Goal: Communication & Community: Answer question/provide support

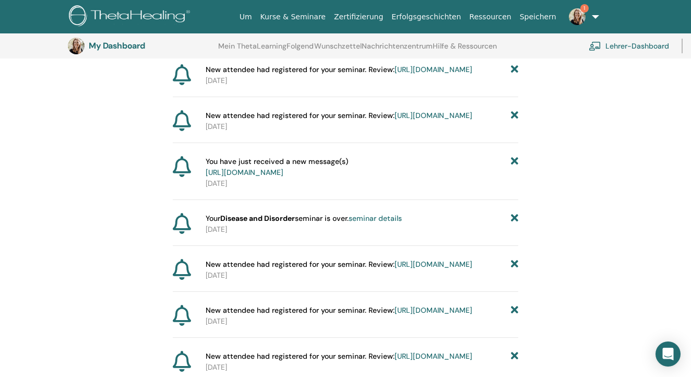
scroll to position [277, 0]
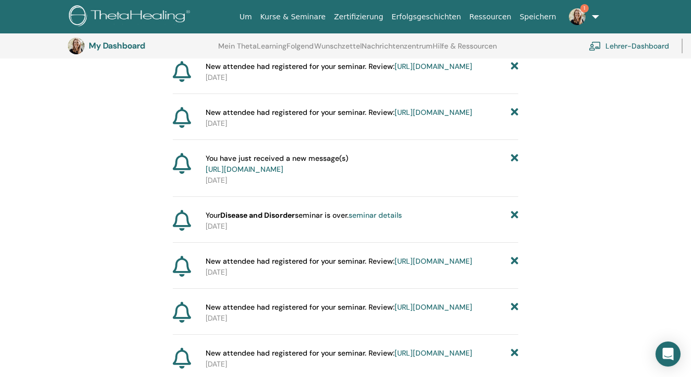
click at [582, 17] on img at bounding box center [577, 16] width 17 height 17
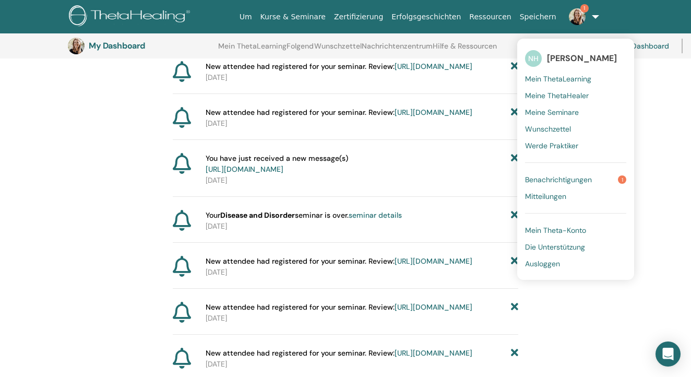
click at [545, 180] on span "Benachrichtigungen" at bounding box center [558, 179] width 67 height 9
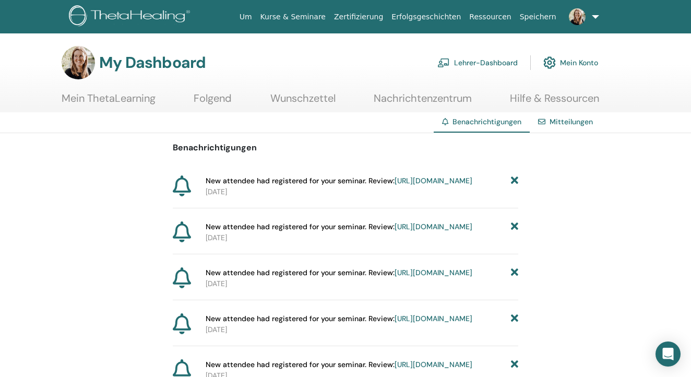
click at [578, 125] on link "Mitteilungen" at bounding box center [570, 121] width 43 height 9
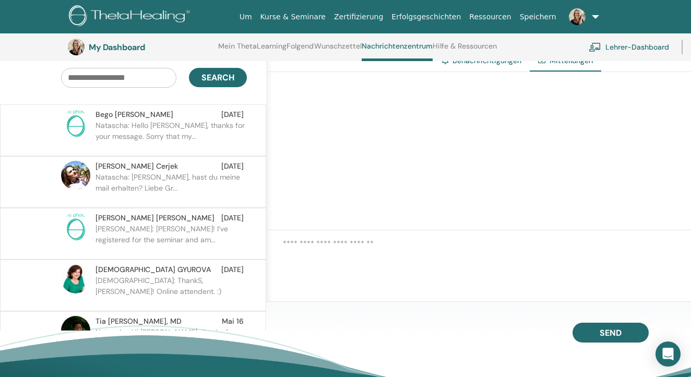
scroll to position [92, 0]
click at [162, 115] on div "Bego Bucchi Aug 25" at bounding box center [169, 113] width 148 height 11
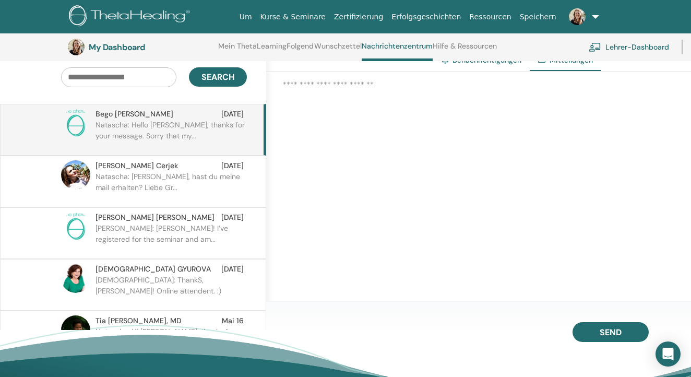
scroll to position [92, 65]
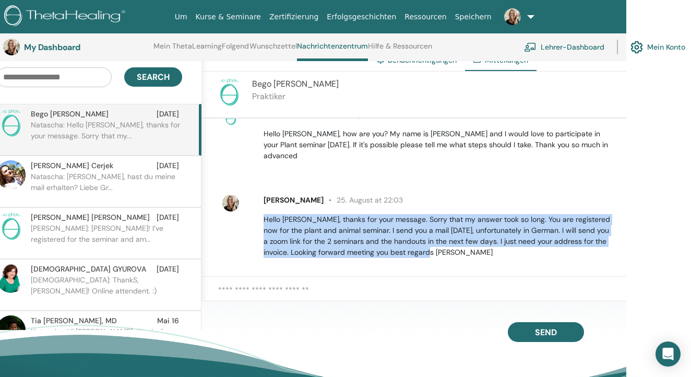
drag, startPoint x: 264, startPoint y: 206, endPoint x: 440, endPoint y: 245, distance: 180.1
click at [440, 245] on p "Hello Bego, thanks for your message. Sorry that my answer took so long. You are…" at bounding box center [438, 236] width 350 height 44
copy p "Hello Bego, thanks for your message. Sorry that my answer took so long. You are…"
